Goal: Navigation & Orientation: Find specific page/section

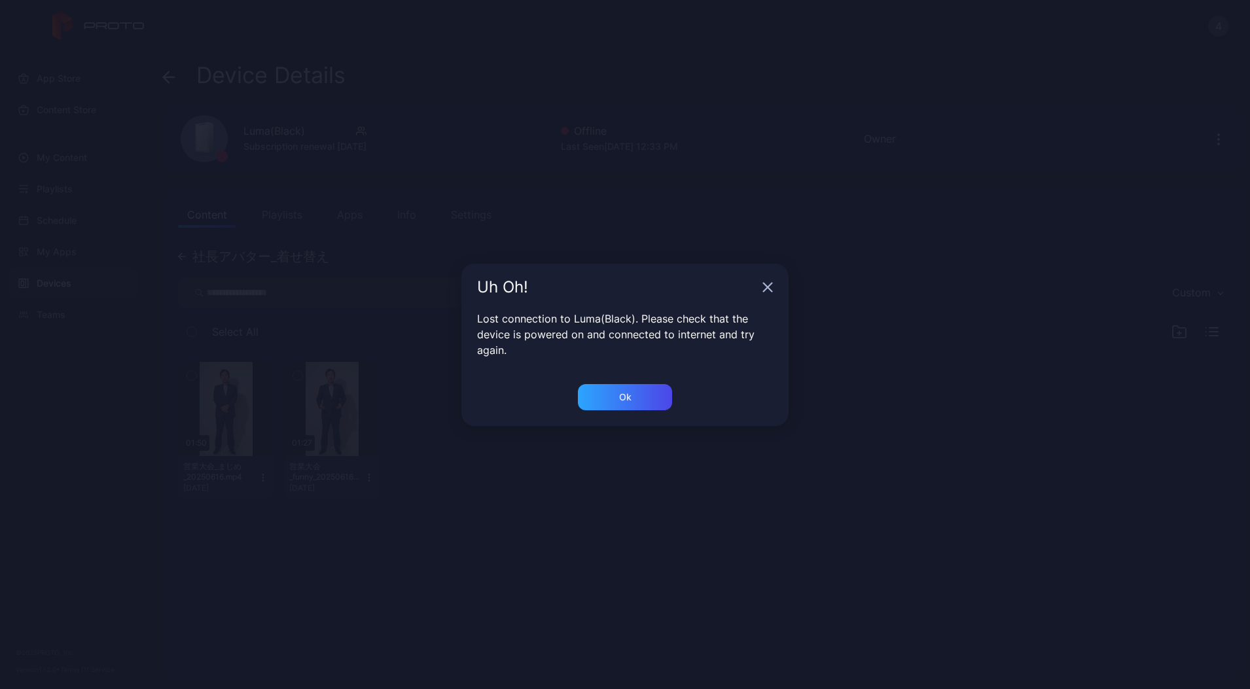
click at [759, 283] on div "Uh Oh!" at bounding box center [624, 287] width 327 height 47
click at [772, 287] on icon "button" at bounding box center [768, 287] width 10 height 10
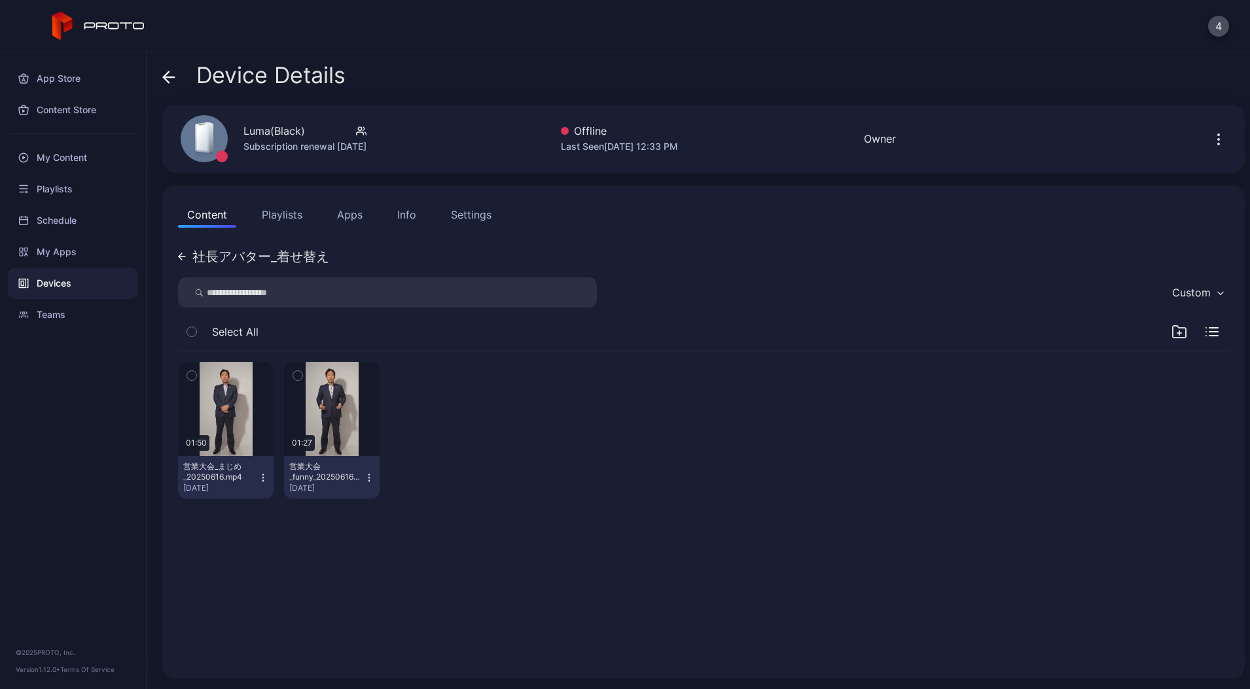
click at [162, 72] on icon at bounding box center [168, 77] width 13 height 13
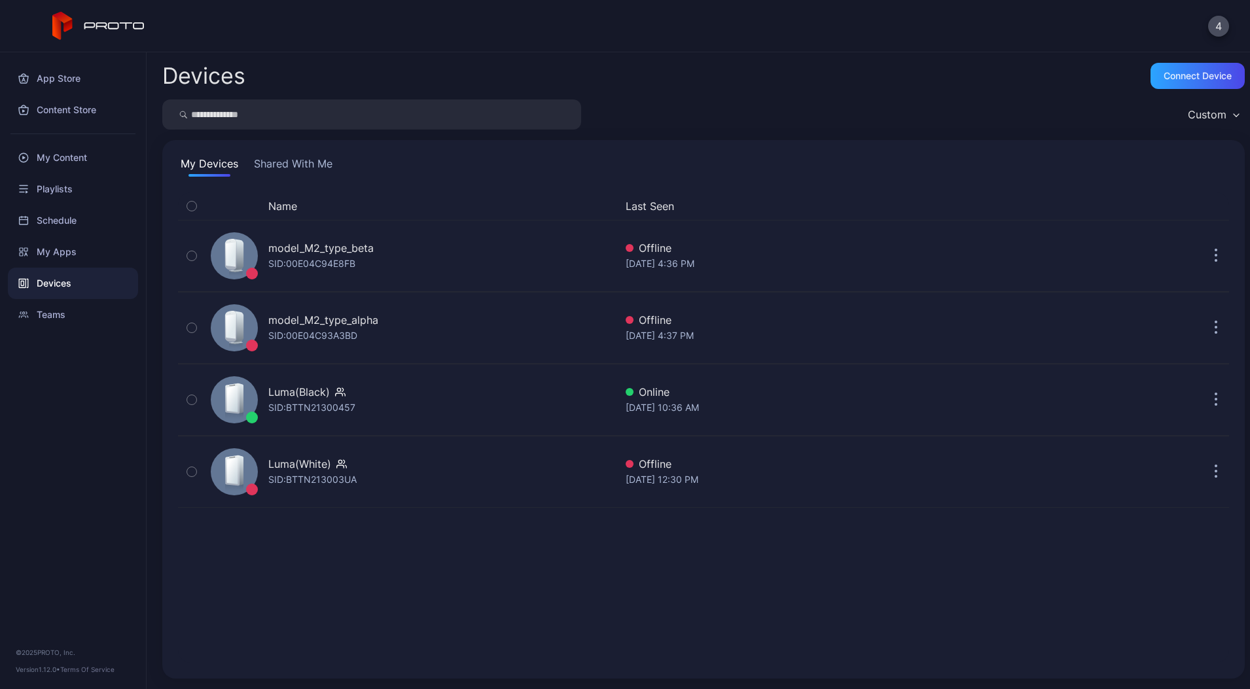
click at [113, 37] on icon at bounding box center [98, 26] width 93 height 29
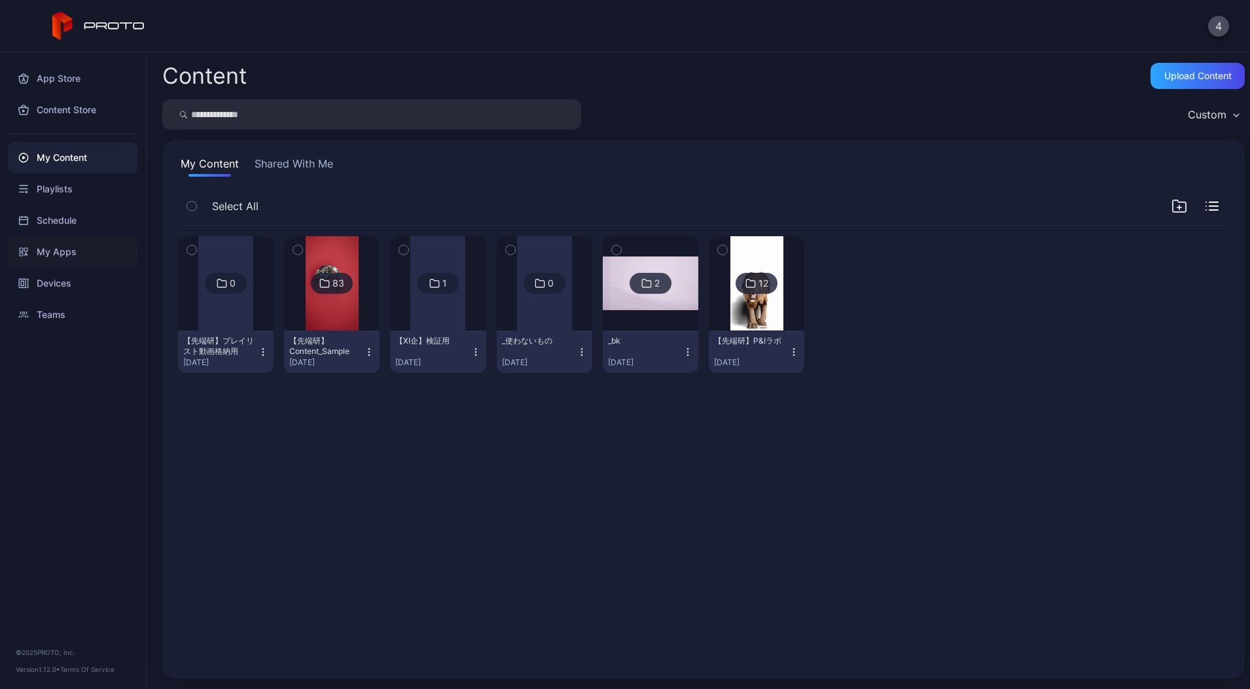
click at [62, 251] on div "My Apps" at bounding box center [73, 251] width 130 height 31
